Goal: Transaction & Acquisition: Obtain resource

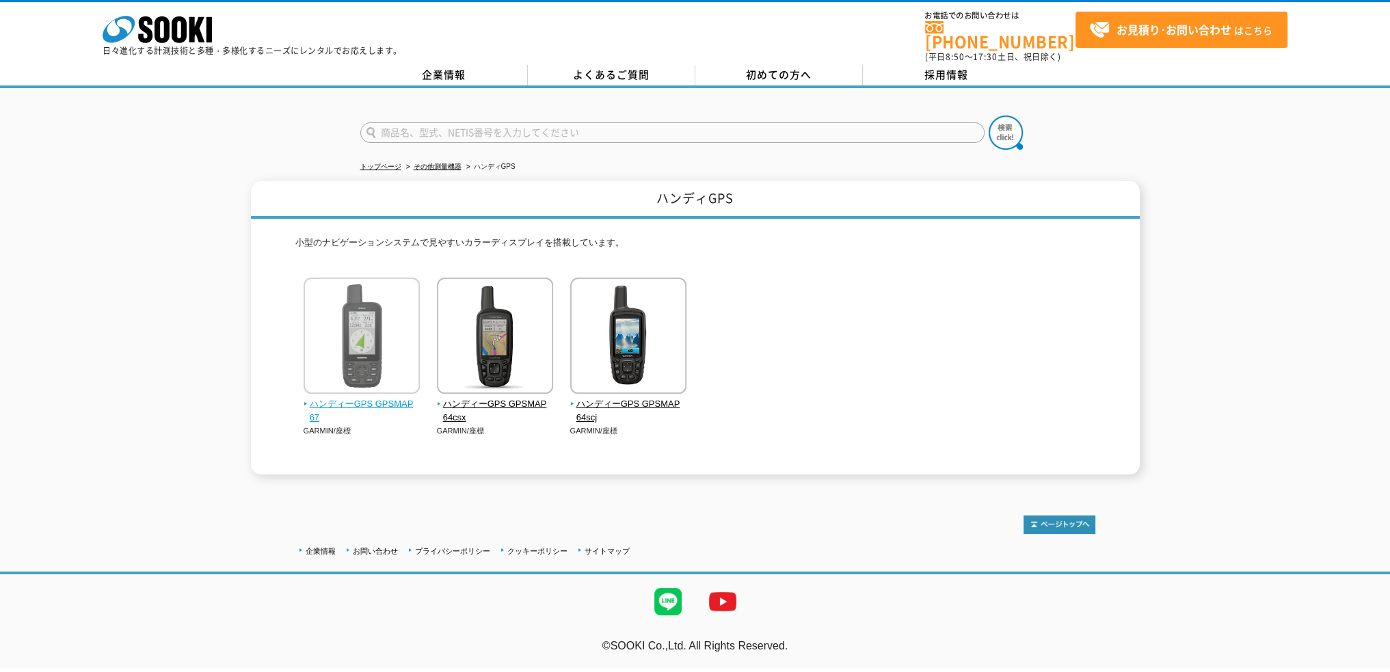
click at [360, 399] on span "ハンディーGPS GPSMAP 67" at bounding box center [362, 411] width 117 height 29
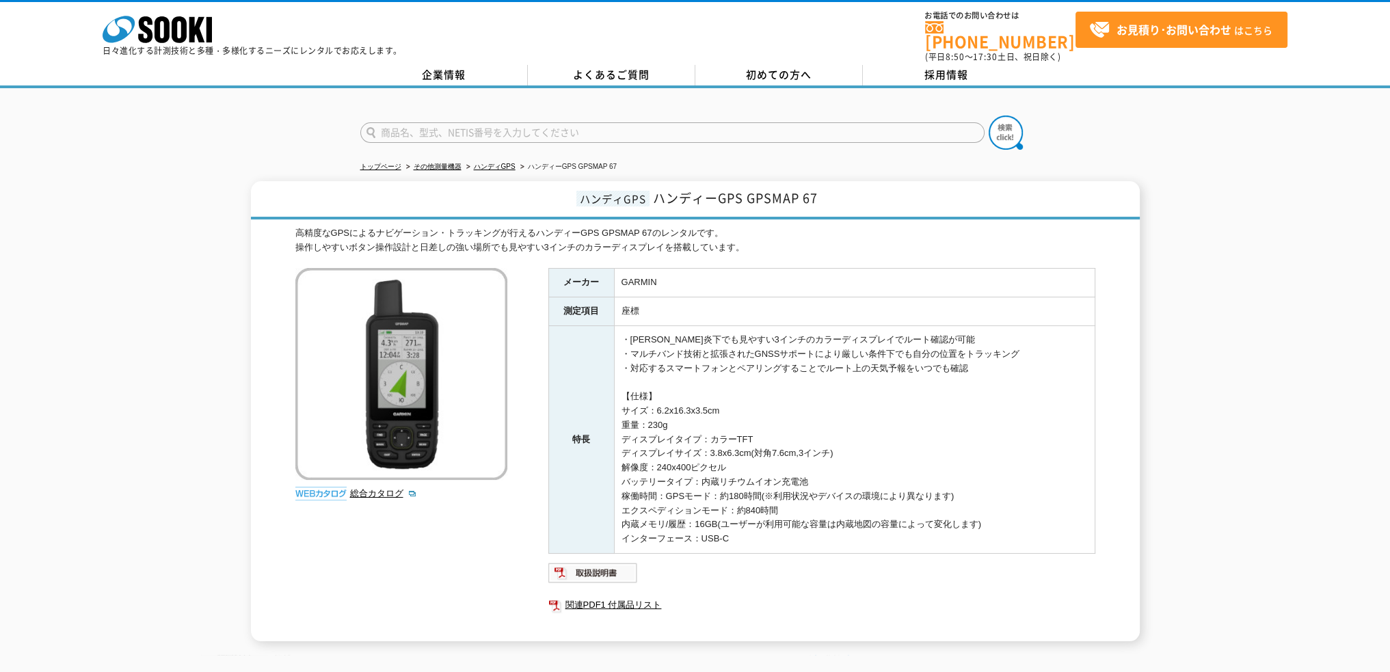
click at [380, 366] on img at bounding box center [401, 374] width 212 height 212
drag, startPoint x: 651, startPoint y: 187, endPoint x: 821, endPoint y: 197, distance: 169.8
click at [821, 197] on h1 "ハンディGPS ハンディーGPS GPSMAP 67" at bounding box center [695, 200] width 889 height 38
